Goal: Information Seeking & Learning: Check status

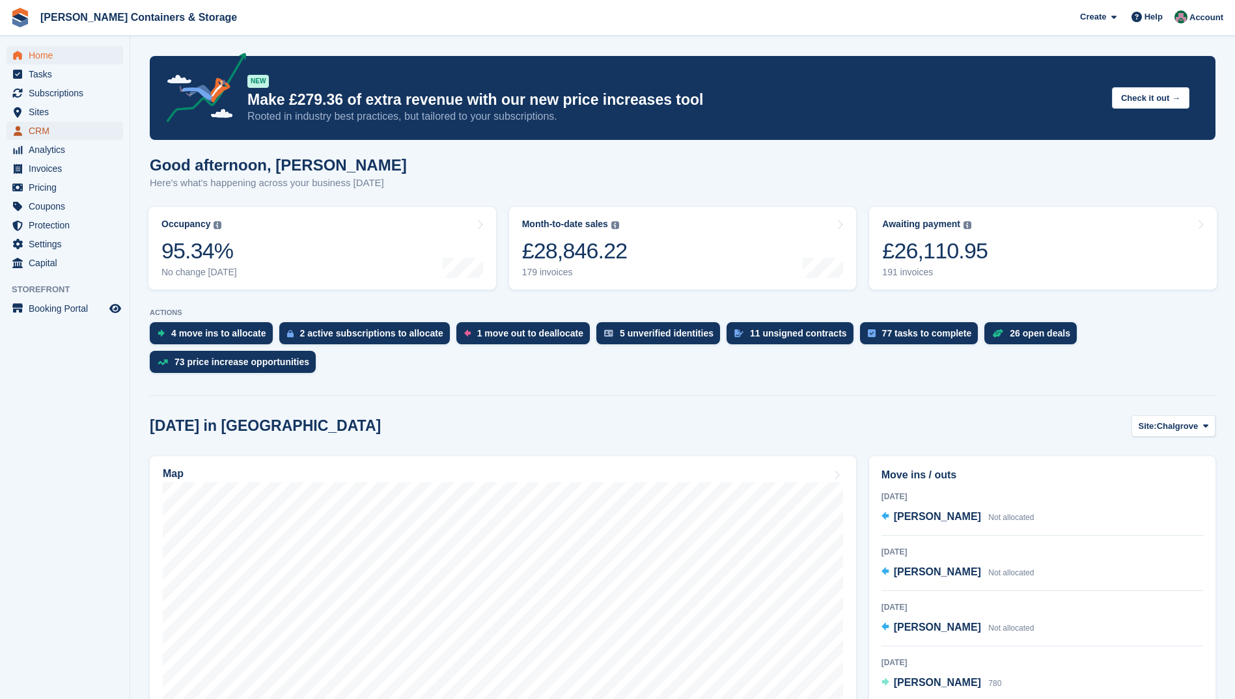
drag, startPoint x: 32, startPoint y: 131, endPoint x: 48, endPoint y: 133, distance: 15.7
click at [32, 131] on span "CRM" at bounding box center [68, 131] width 78 height 18
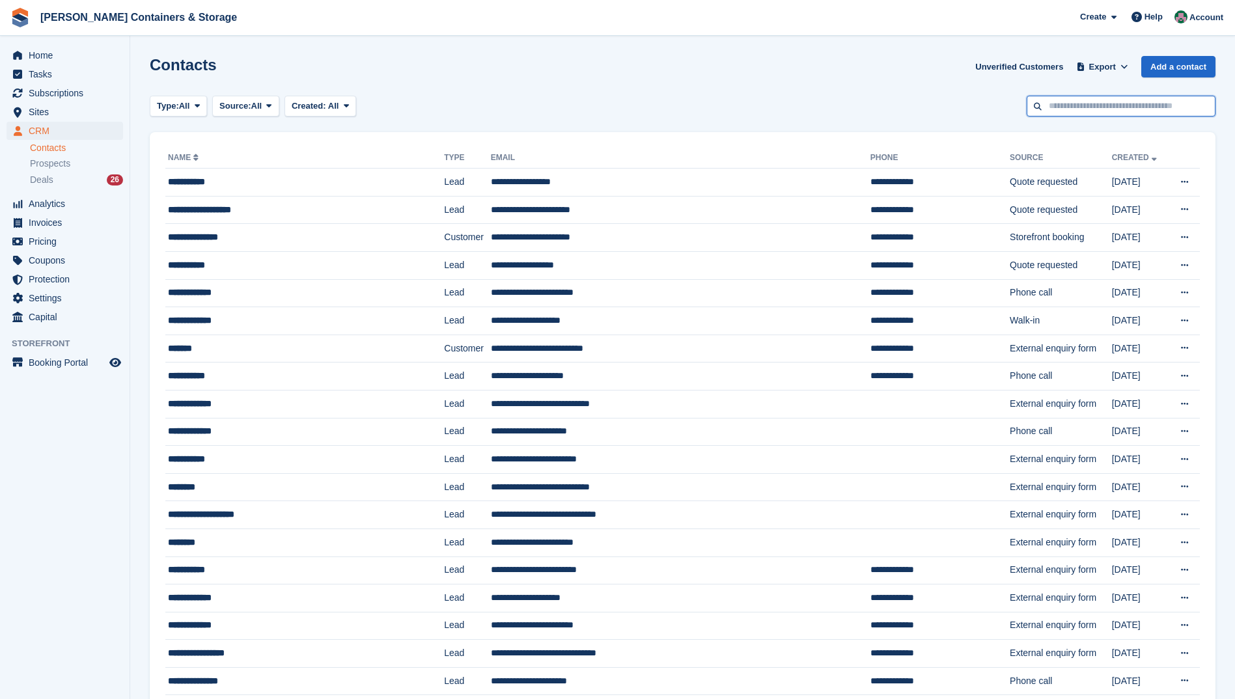
click at [1127, 108] on input "text" at bounding box center [1121, 106] width 189 height 21
type input "******"
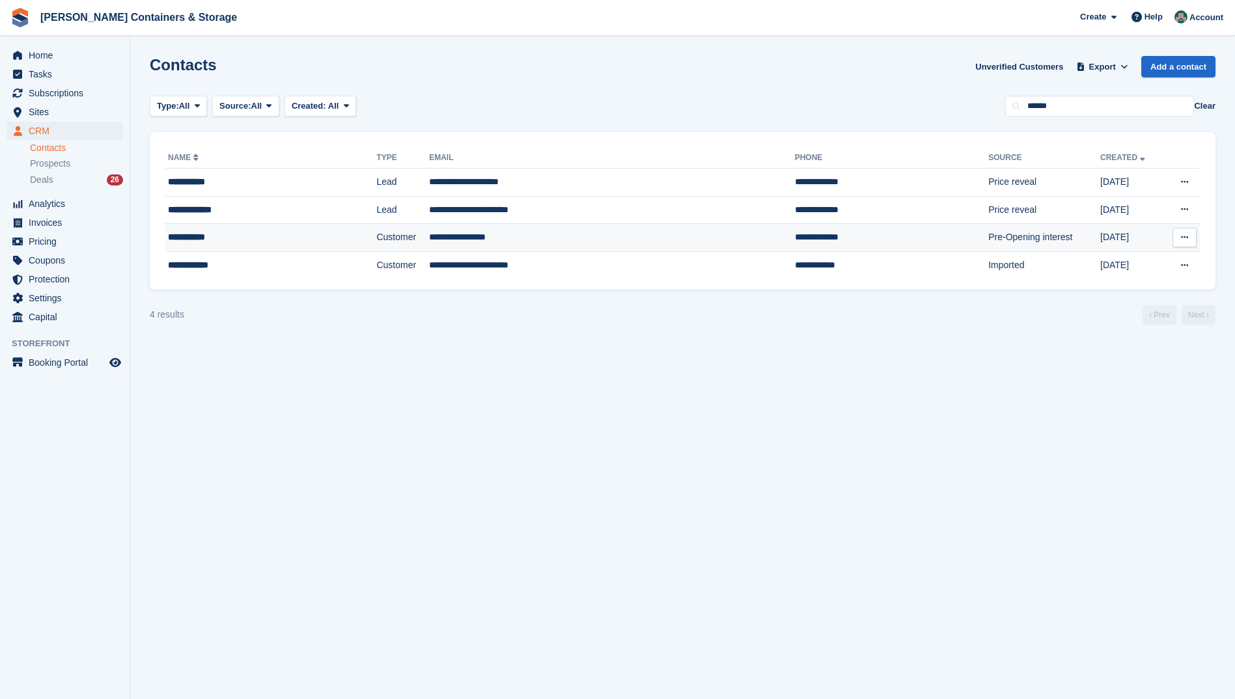
click at [456, 238] on td "**********" at bounding box center [612, 238] width 366 height 28
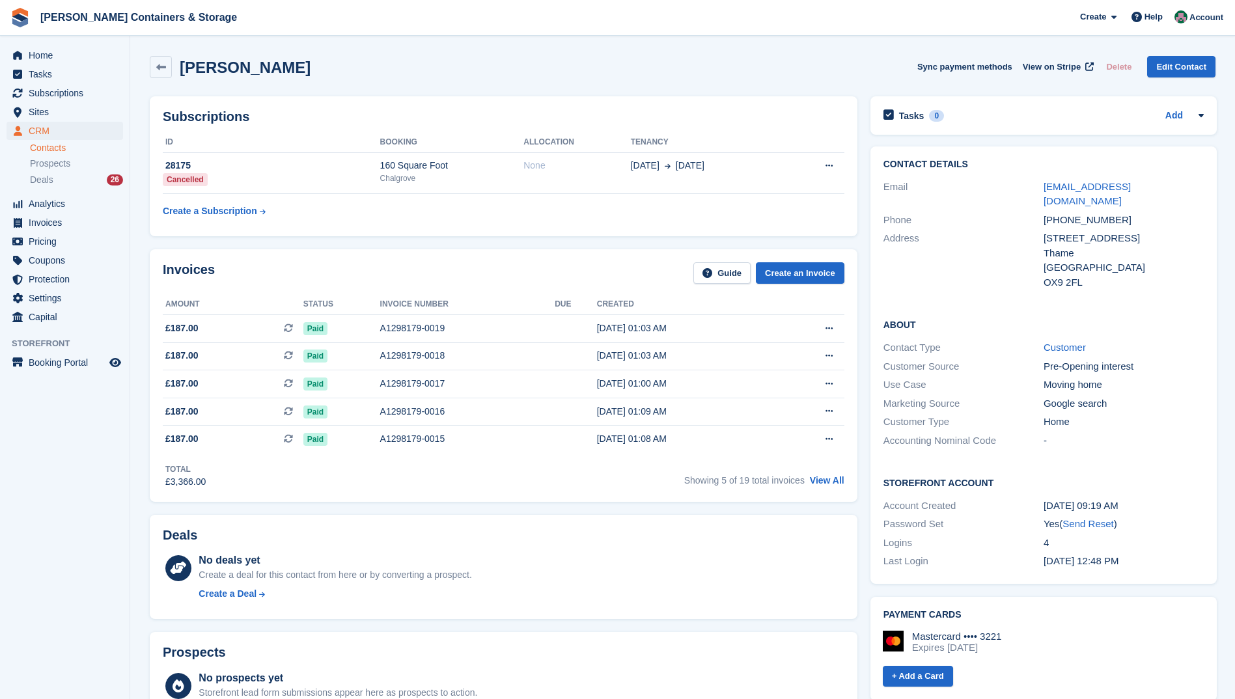
drag, startPoint x: 421, startPoint y: 324, endPoint x: 711, endPoint y: 260, distance: 296.8
click at [421, 324] on div "A1298179-0019" at bounding box center [467, 329] width 175 height 14
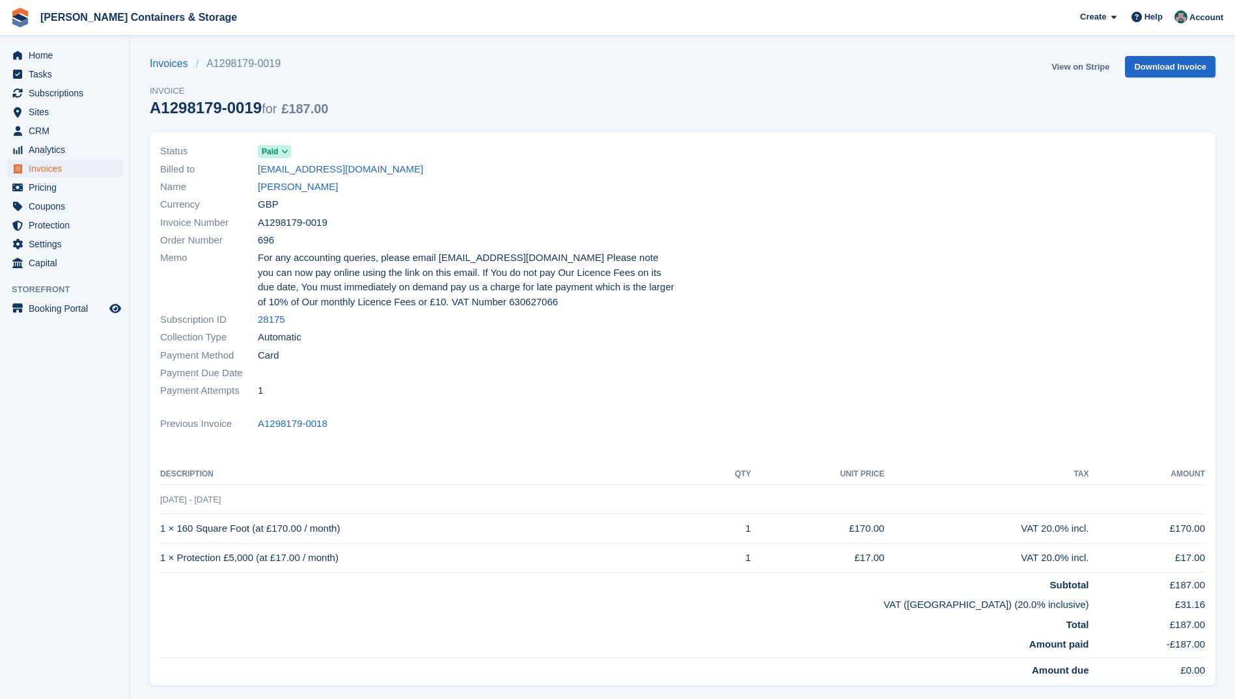
click at [1086, 67] on link "View on Stripe" at bounding box center [1080, 66] width 68 height 21
click at [290, 186] on link "[PERSON_NAME]" at bounding box center [298, 187] width 80 height 15
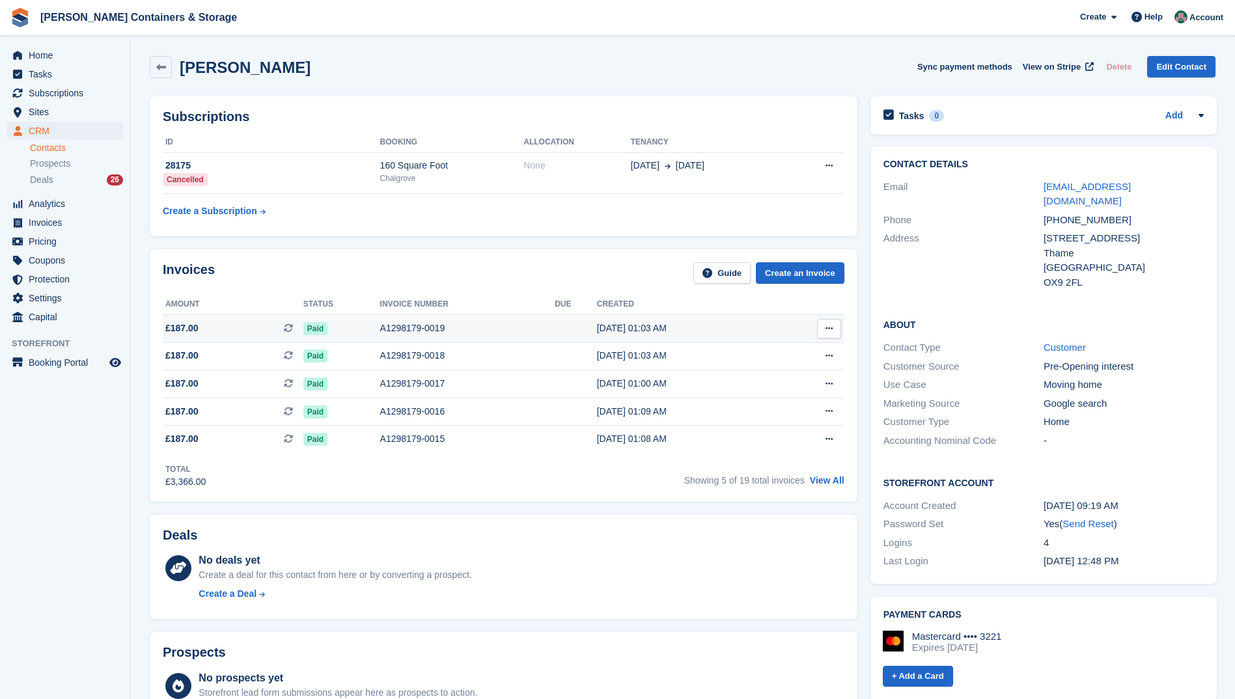
click at [415, 329] on div "A1298179-0019" at bounding box center [467, 329] width 175 height 14
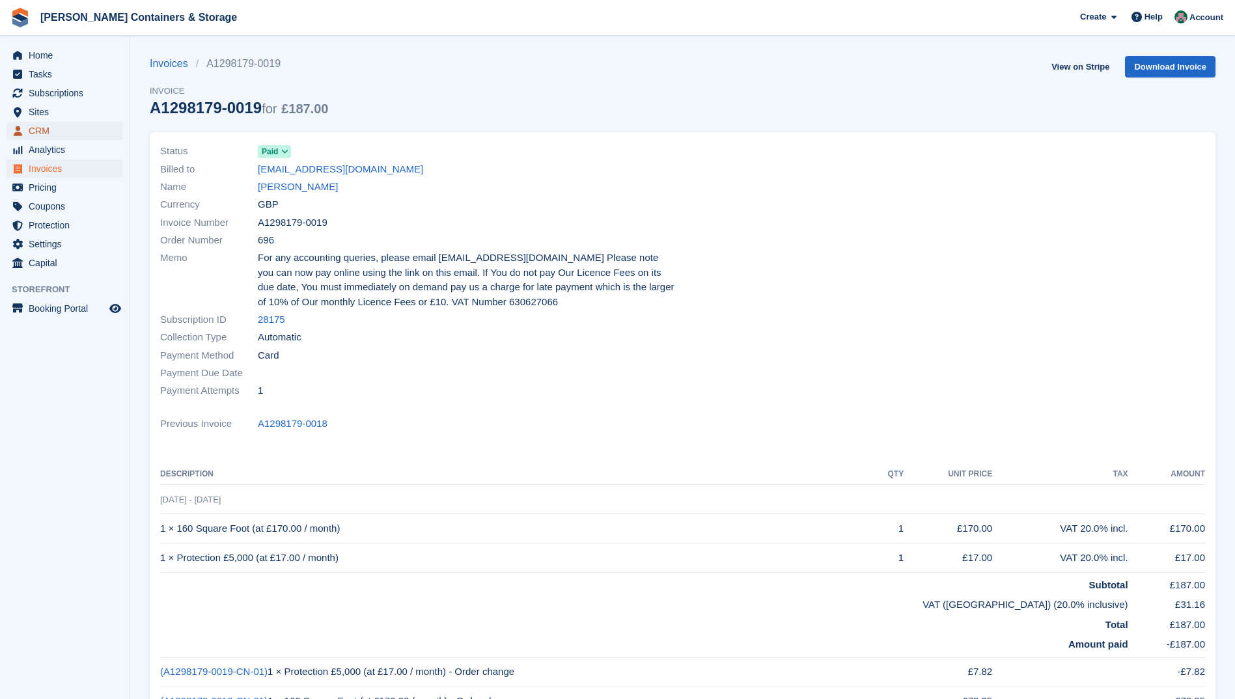
click at [40, 129] on span "CRM" at bounding box center [68, 131] width 78 height 18
